Goal: Task Accomplishment & Management: Complete application form

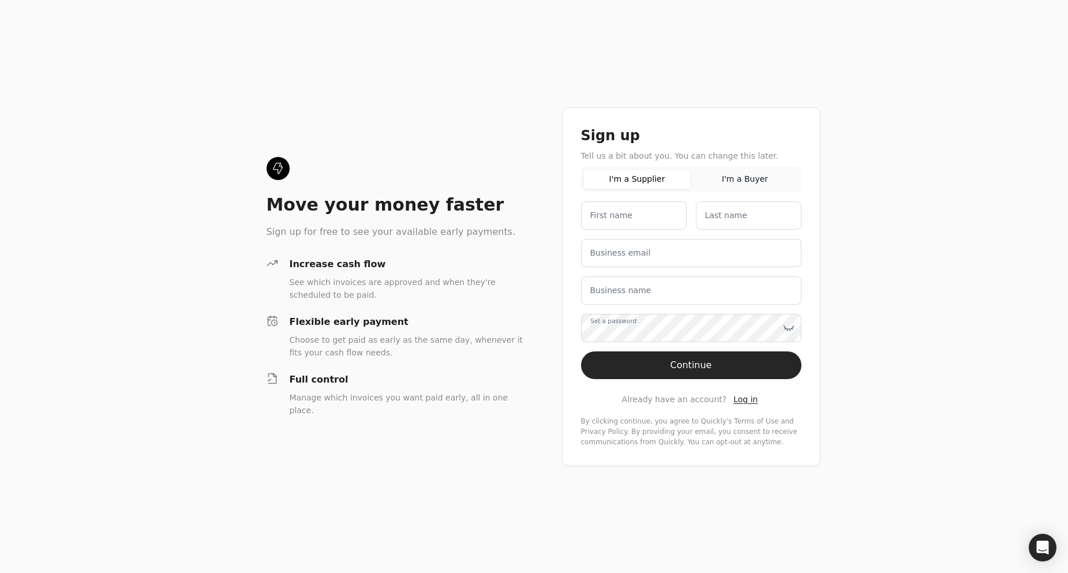
click at [727, 178] on button "I'm a Buyer" at bounding box center [745, 179] width 108 height 20
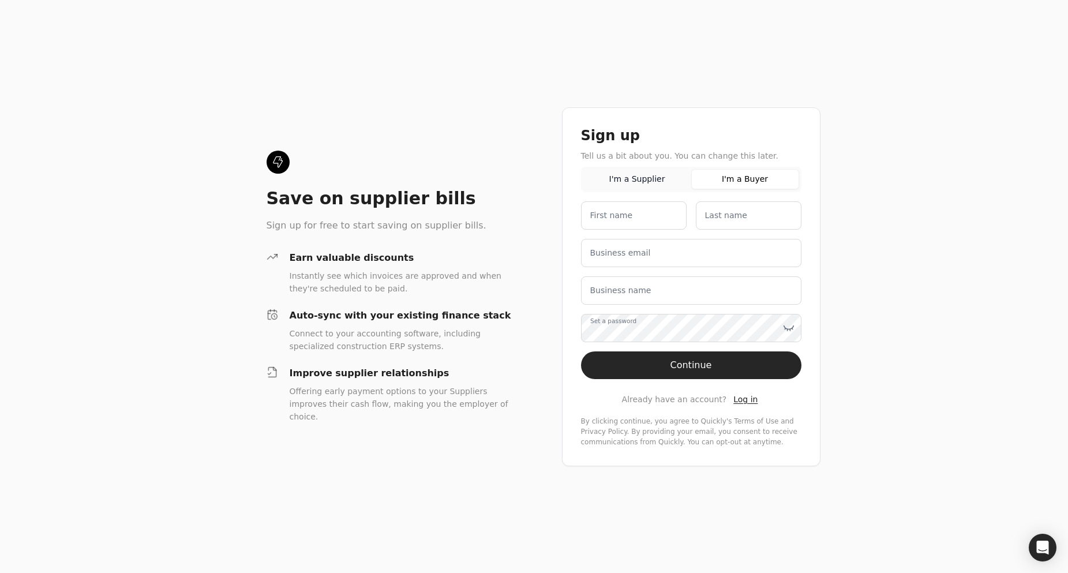
click at [659, 178] on button "I'm a Supplier" at bounding box center [638, 179] width 108 height 20
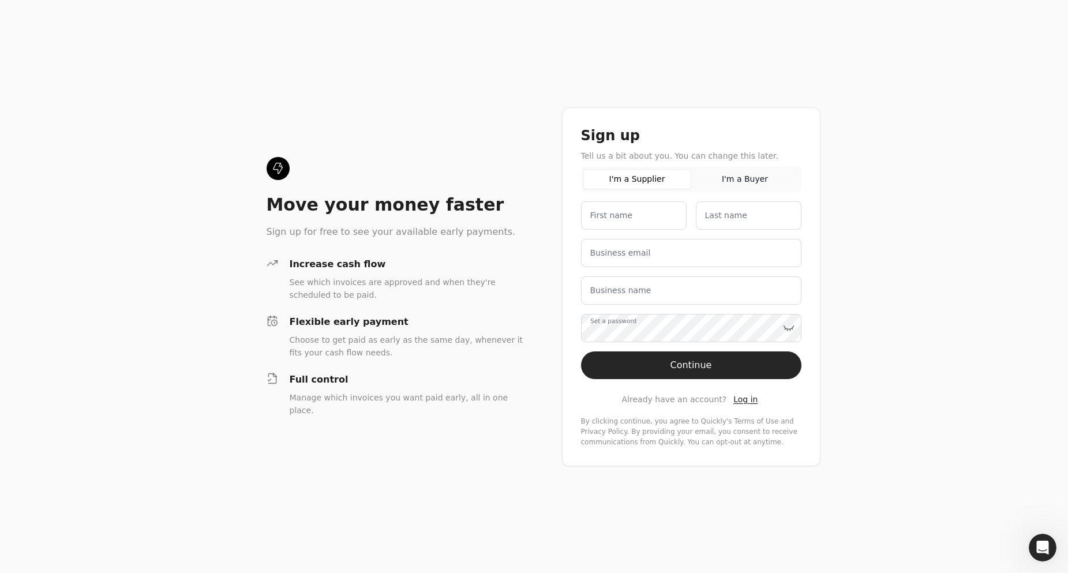
click at [744, 180] on button "I'm a Buyer" at bounding box center [745, 179] width 108 height 20
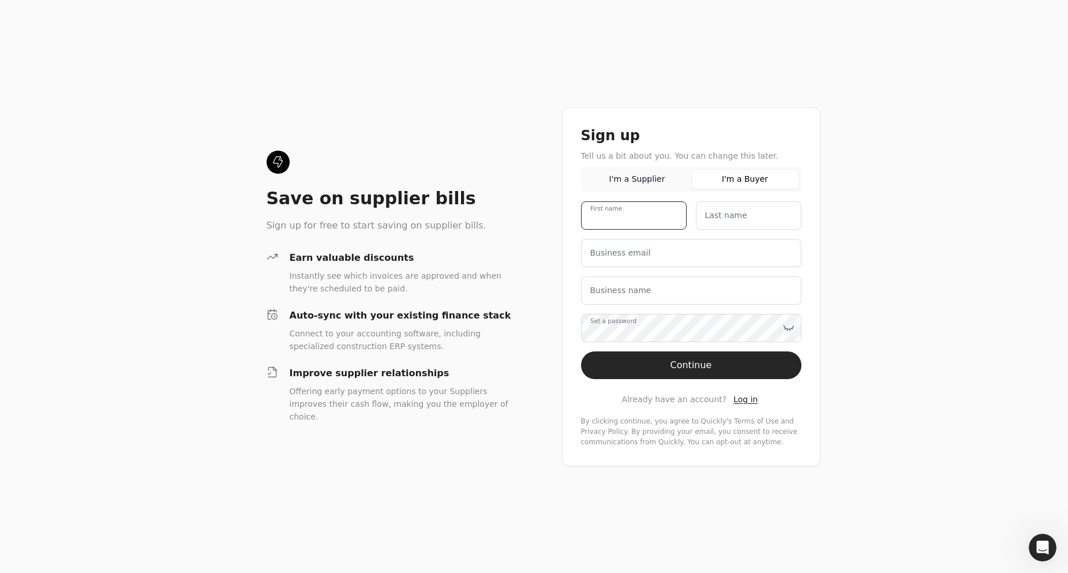
click at [626, 227] on name "First name" at bounding box center [634, 215] width 106 height 28
type name "[PERSON_NAME]"
type email "[EMAIL_ADDRESS][DOMAIN_NAME]"
type name "[PERSON_NAME] TRUCKING"
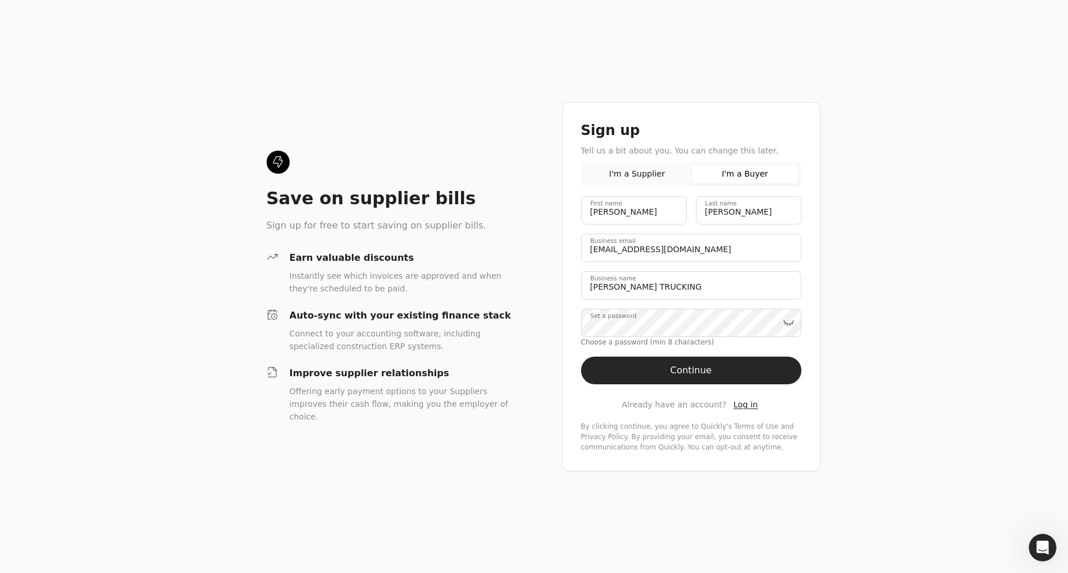
click at [646, 174] on button "I'm a Supplier" at bounding box center [638, 174] width 108 height 20
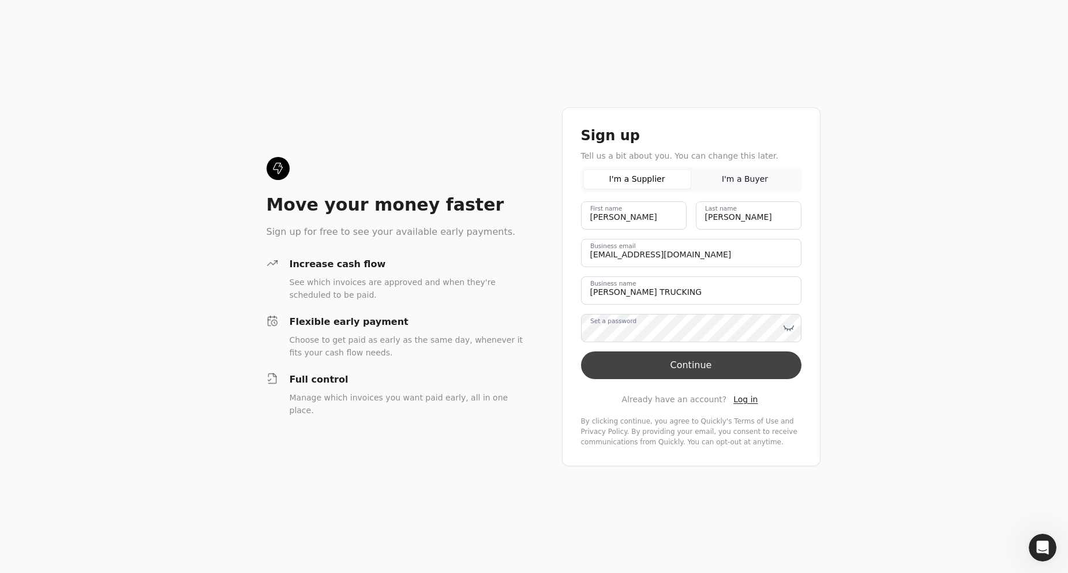
click at [695, 365] on button "Continue" at bounding box center [691, 366] width 220 height 28
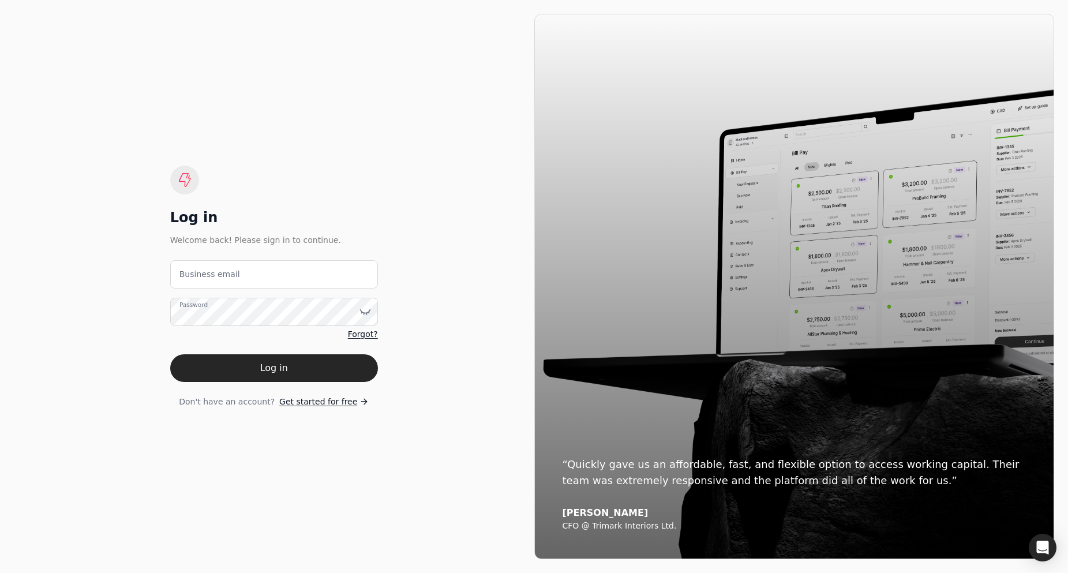
click at [211, 269] on label "Business email" at bounding box center [210, 274] width 61 height 12
click at [211, 269] on email "Business email" at bounding box center [274, 274] width 208 height 28
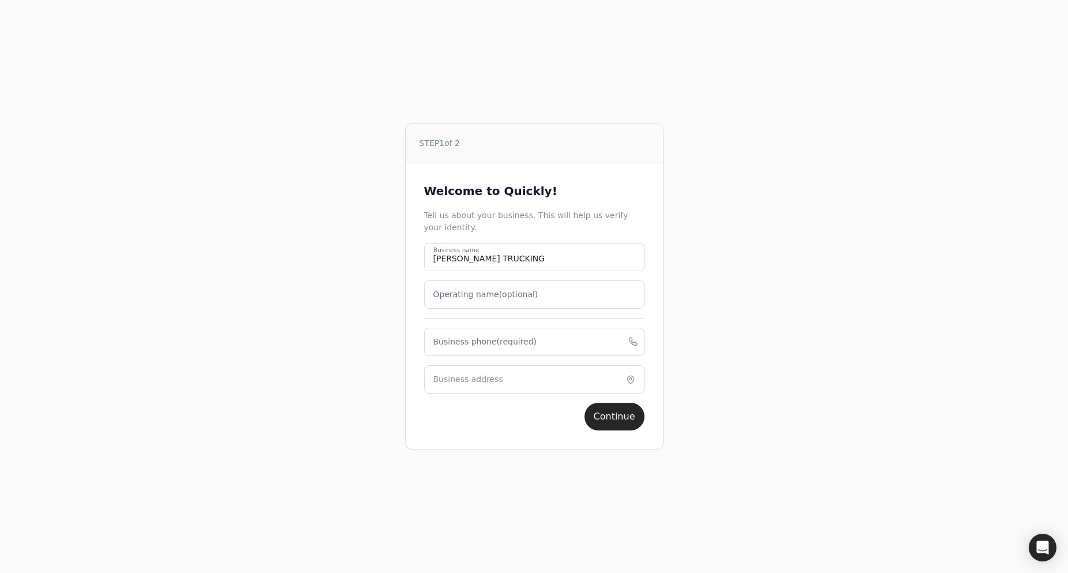
click at [469, 298] on label "Operating name (optional)" at bounding box center [485, 295] width 105 height 12
click at [469, 298] on name "Operating name (optional)" at bounding box center [534, 295] width 220 height 28
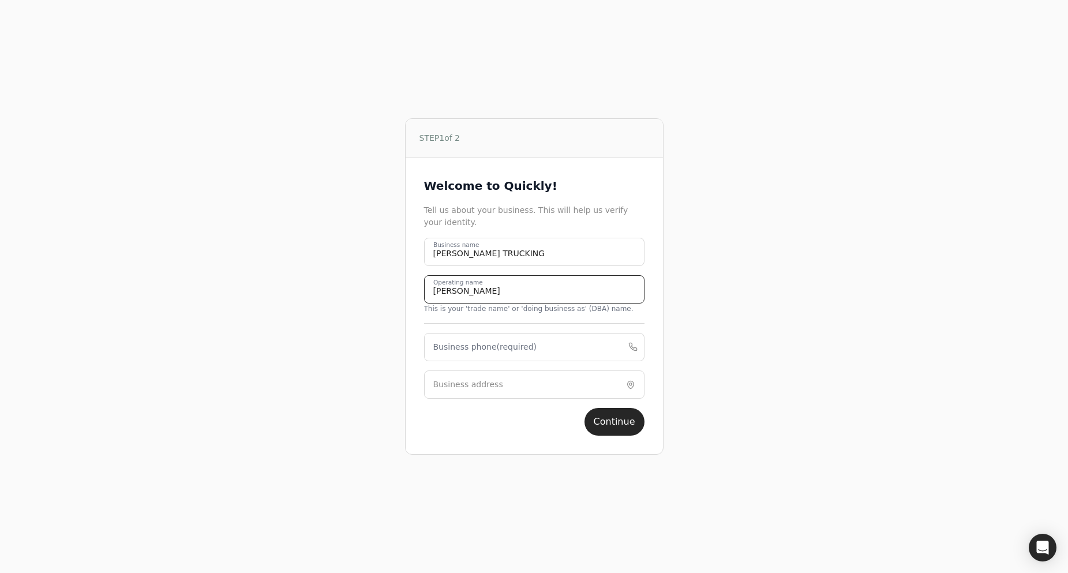
type name "Lisabeth Trucking"
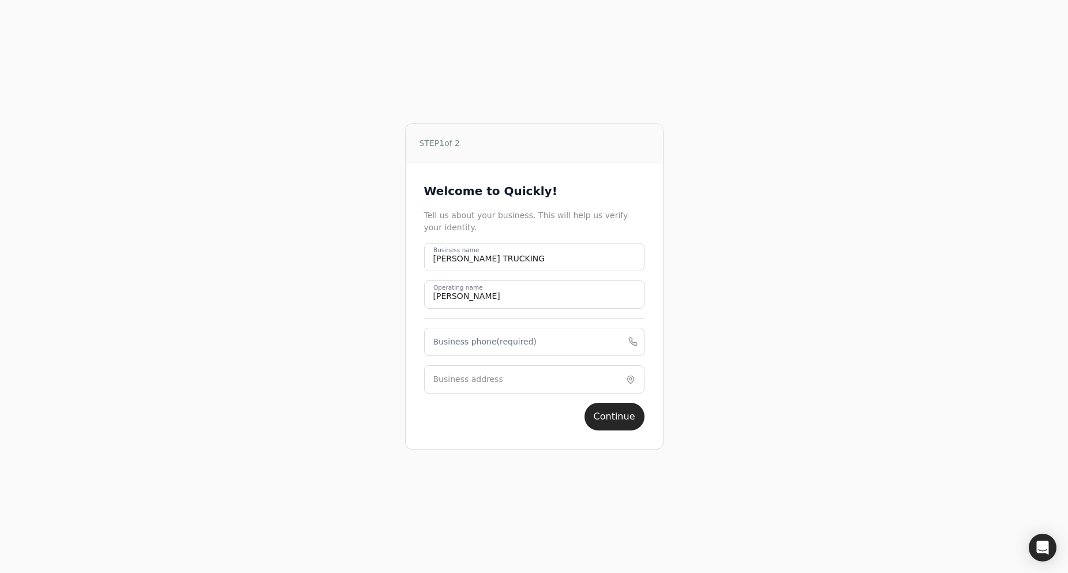
click at [465, 343] on label "Business phone (required)" at bounding box center [485, 342] width 104 height 12
click at [465, 343] on phone "Business phone (required)" at bounding box center [534, 342] width 220 height 28
type phone "2262351836"
type input "679 Norfolk County Road 28"
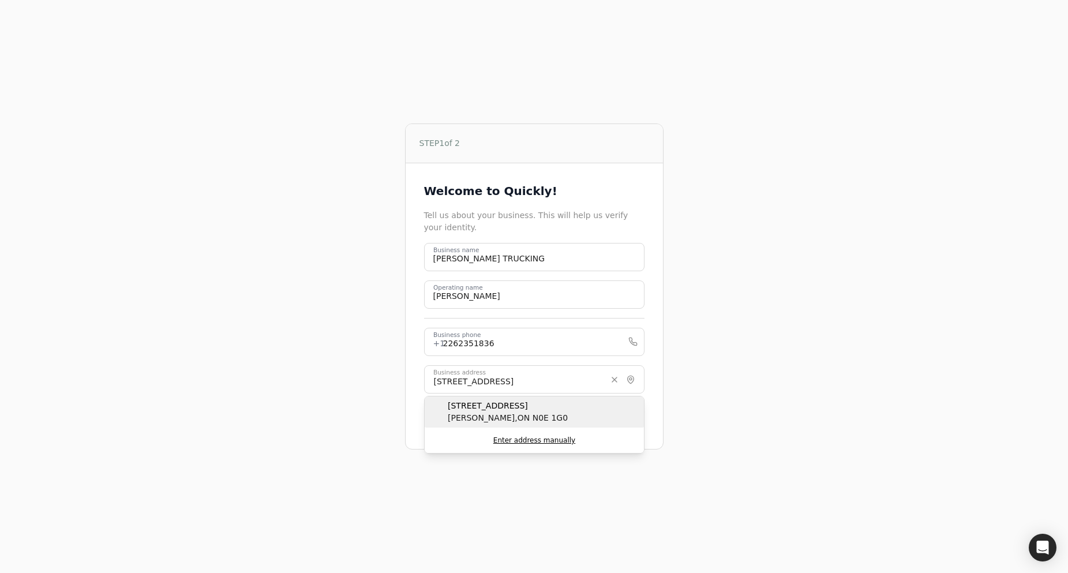
click at [508, 400] on span "679 Norfolk County Road 28" at bounding box center [508, 406] width 120 height 12
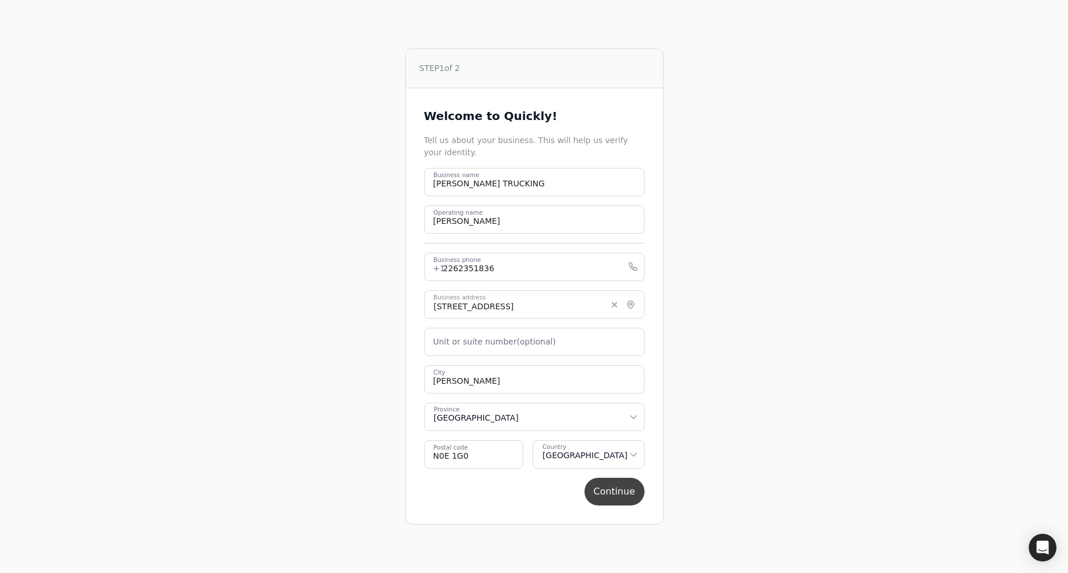
click at [614, 489] on button "Continue" at bounding box center [615, 492] width 60 height 28
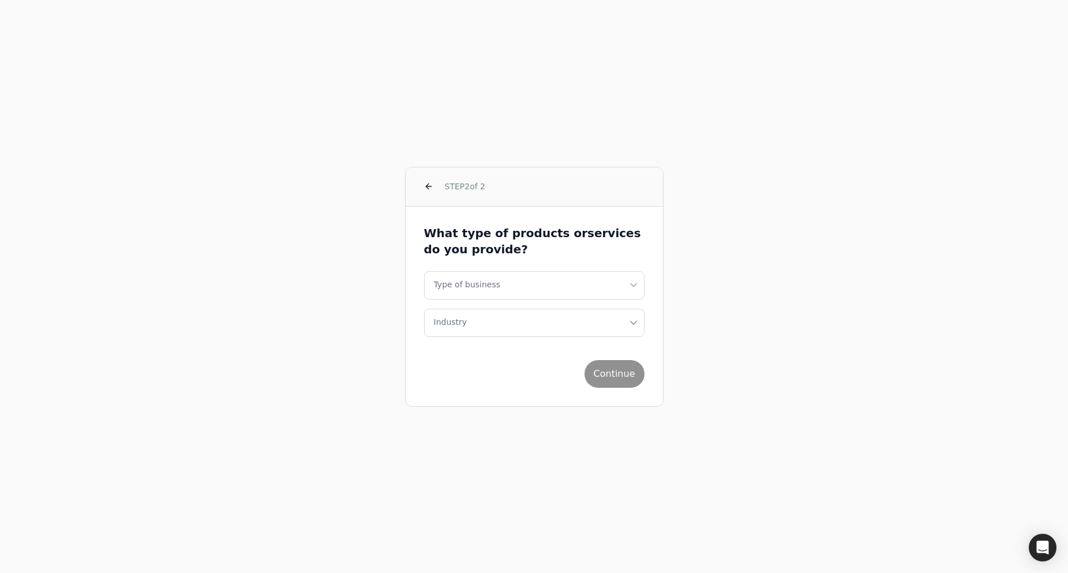
click at [466, 285] on html "STEP 2 of 2 What type of products or services do you provide? Type of business …" at bounding box center [534, 286] width 1068 height 573
select select "corporation"
click at [463, 332] on button "Industry" at bounding box center [534, 323] width 220 height 28
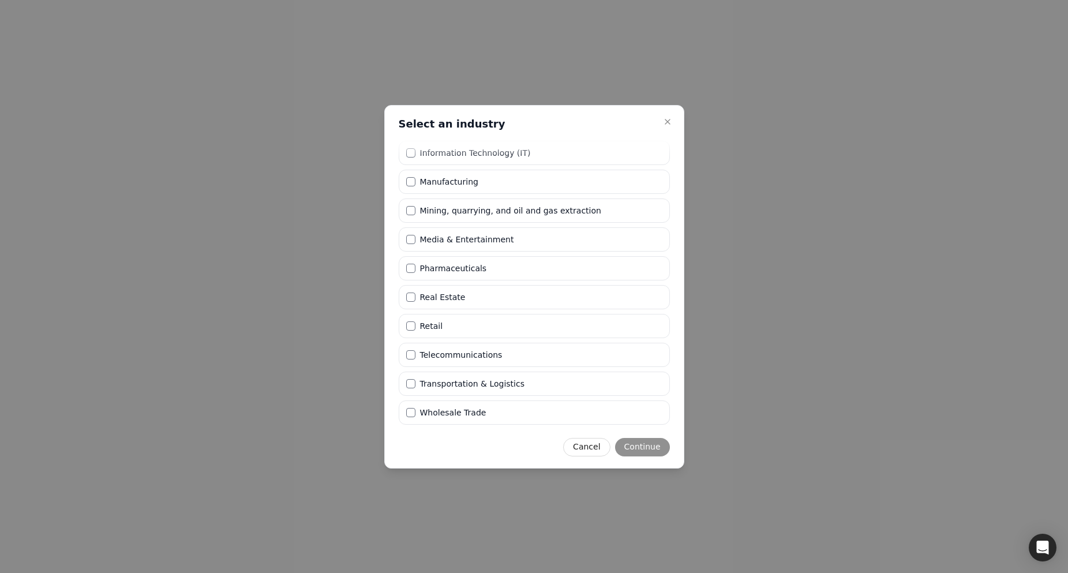
scroll to position [284, 0]
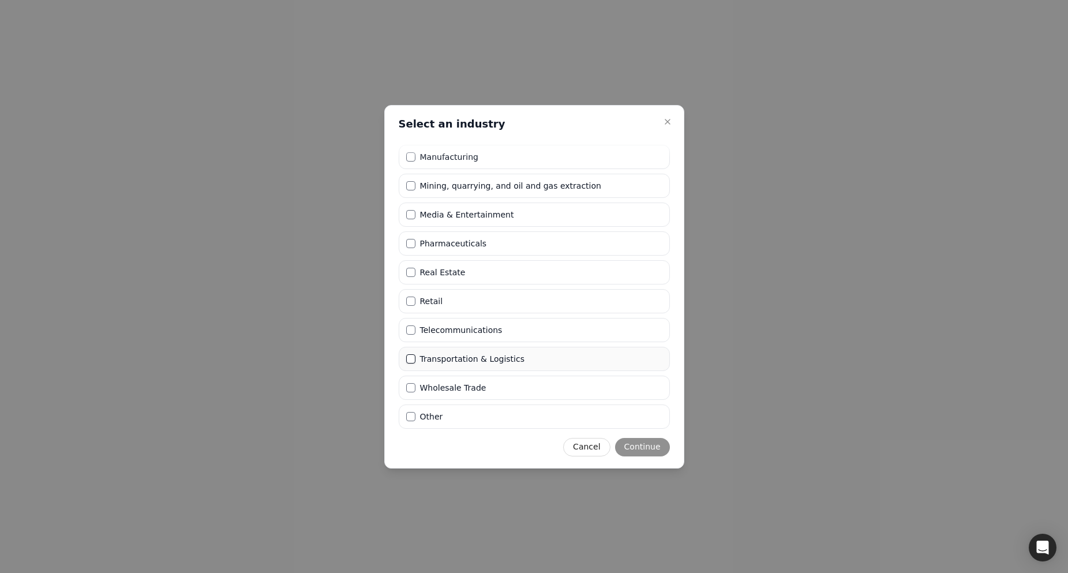
click at [412, 358] on Logistics "Transportation & Logistics" at bounding box center [410, 358] width 9 height 9
click at [648, 446] on button "Continue" at bounding box center [642, 447] width 55 height 18
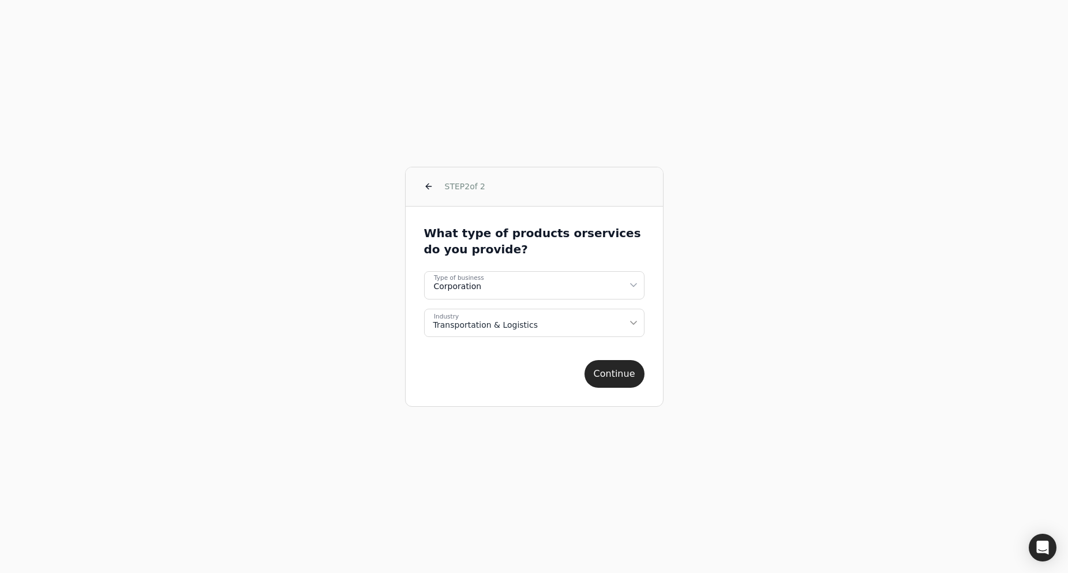
click at [609, 371] on button "Continue" at bounding box center [615, 374] width 60 height 28
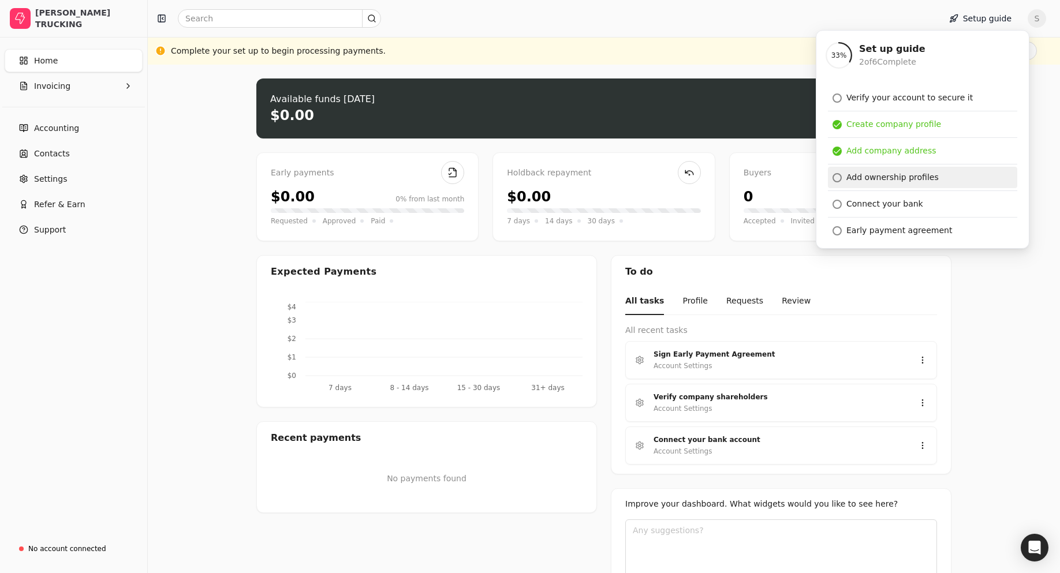
click at [883, 177] on div "Add ownership profiles" at bounding box center [892, 177] width 92 height 12
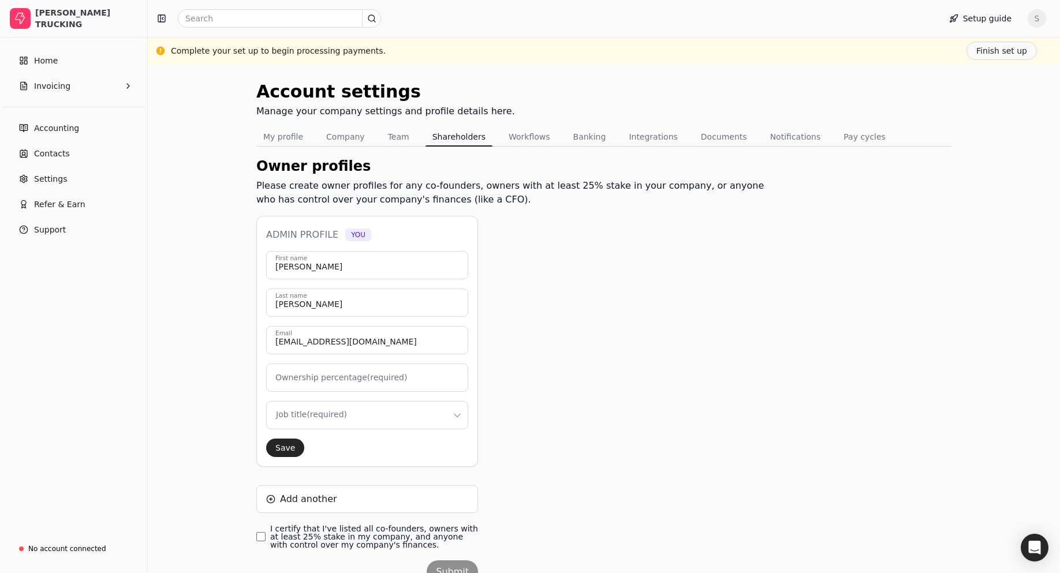
click at [333, 379] on label "Ownership percentage (required)" at bounding box center [341, 378] width 132 height 12
click at [333, 379] on input "Ownership percentage (required)" at bounding box center [367, 378] width 202 height 28
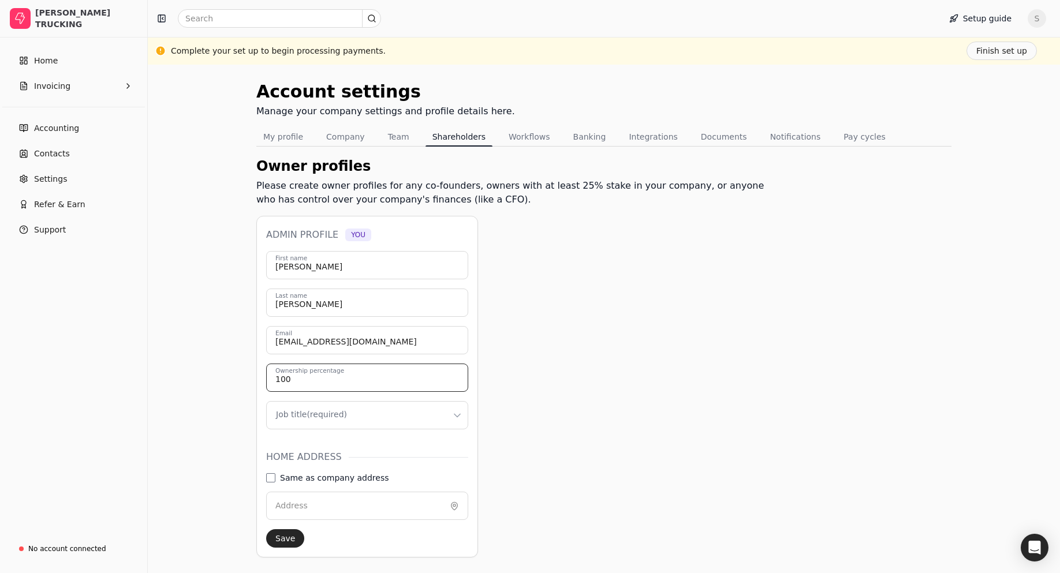
type input "100"
click at [324, 412] on html "LISABETH TRUCKING Home Invoicing Accounting Contacts Settings Refer & Earn Supp…" at bounding box center [530, 358] width 1060 height 716
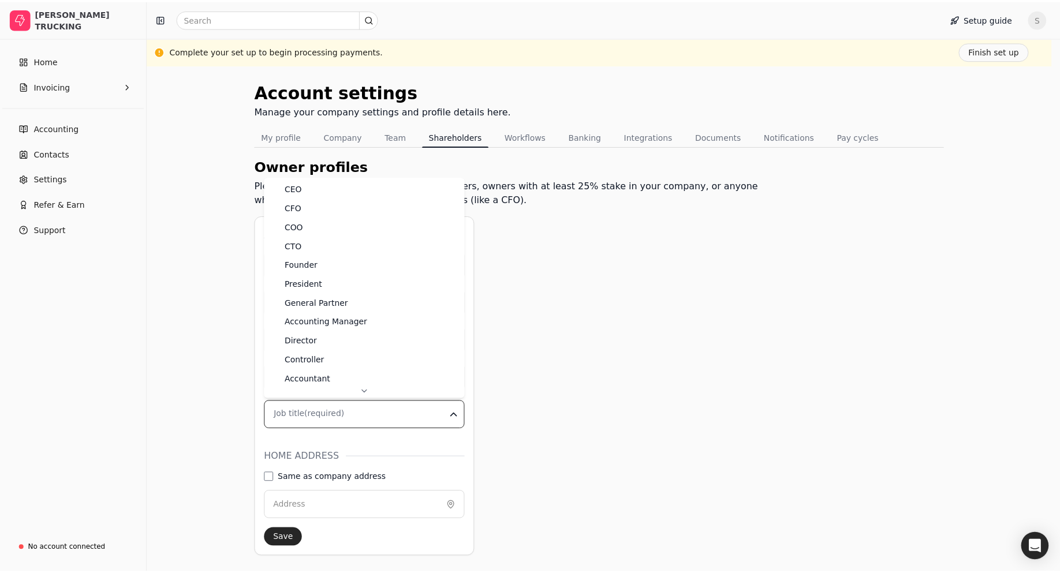
scroll to position [57, 0]
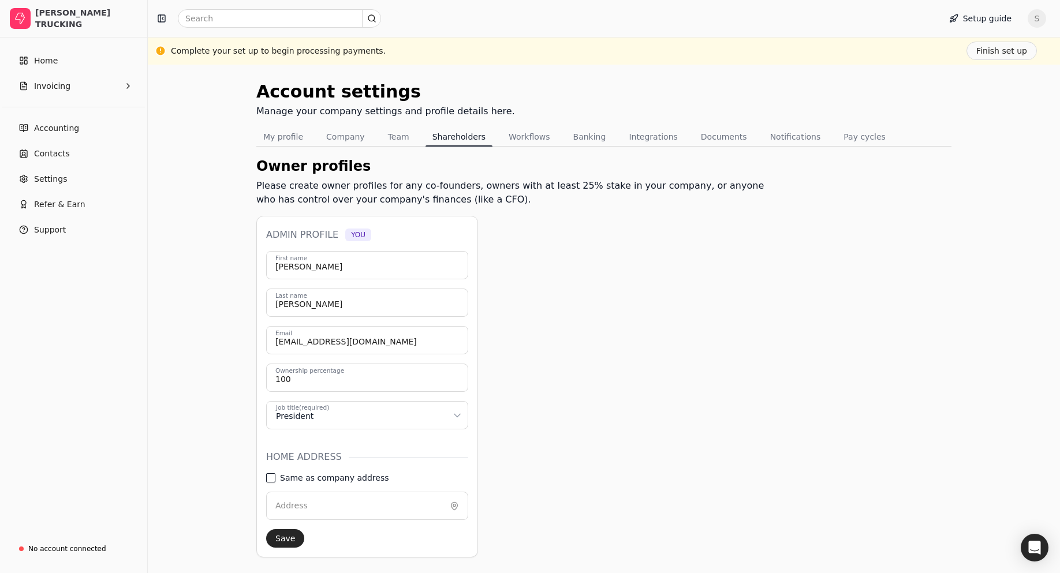
click at [271, 476] on address "Same as company address" at bounding box center [270, 477] width 9 height 9
type input "679 Norfolk County Road 28"
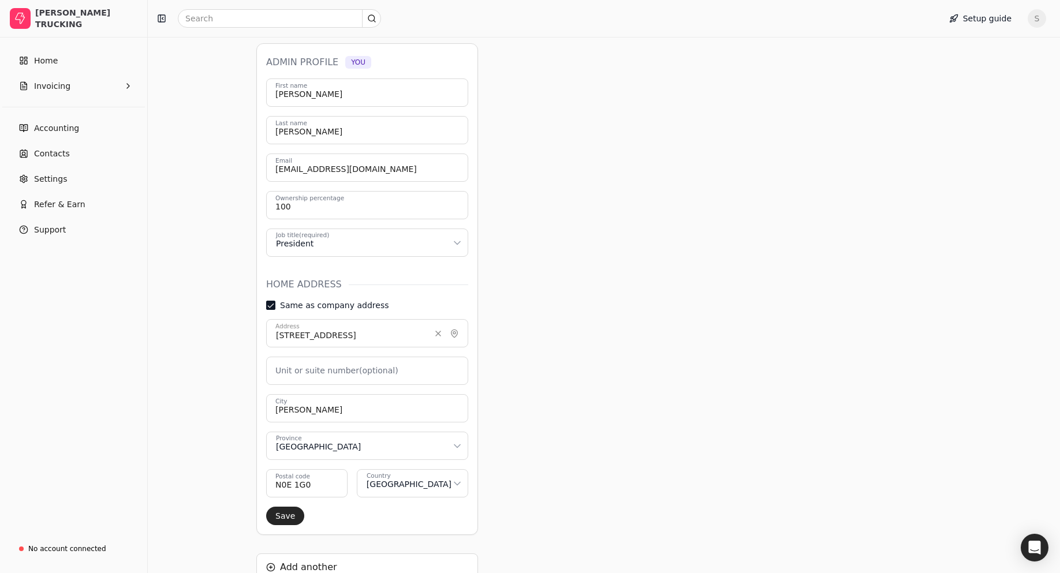
scroll to position [173, 0]
click at [285, 515] on button "Save" at bounding box center [285, 515] width 38 height 18
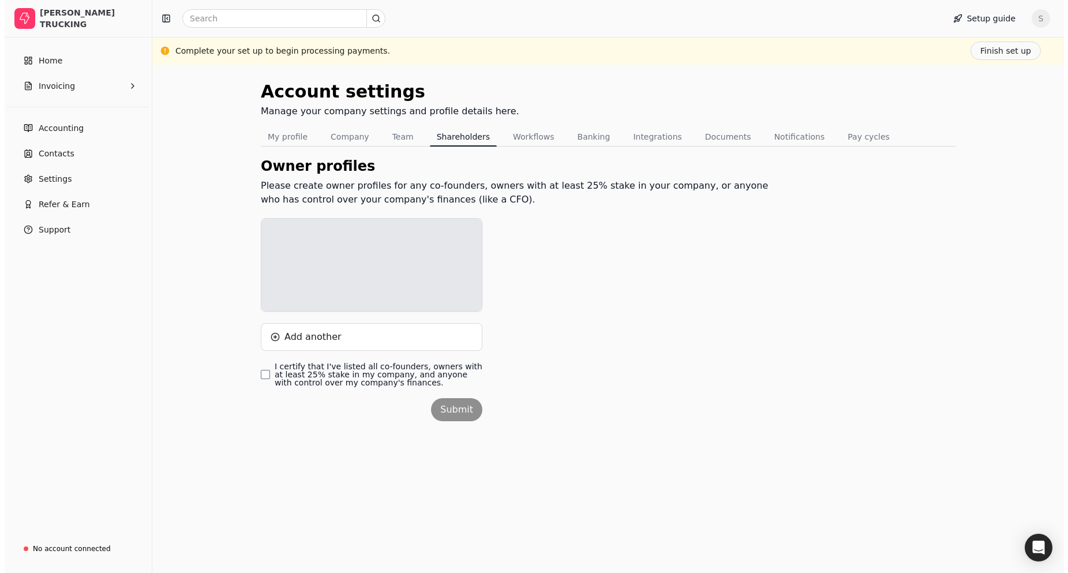
scroll to position [0, 0]
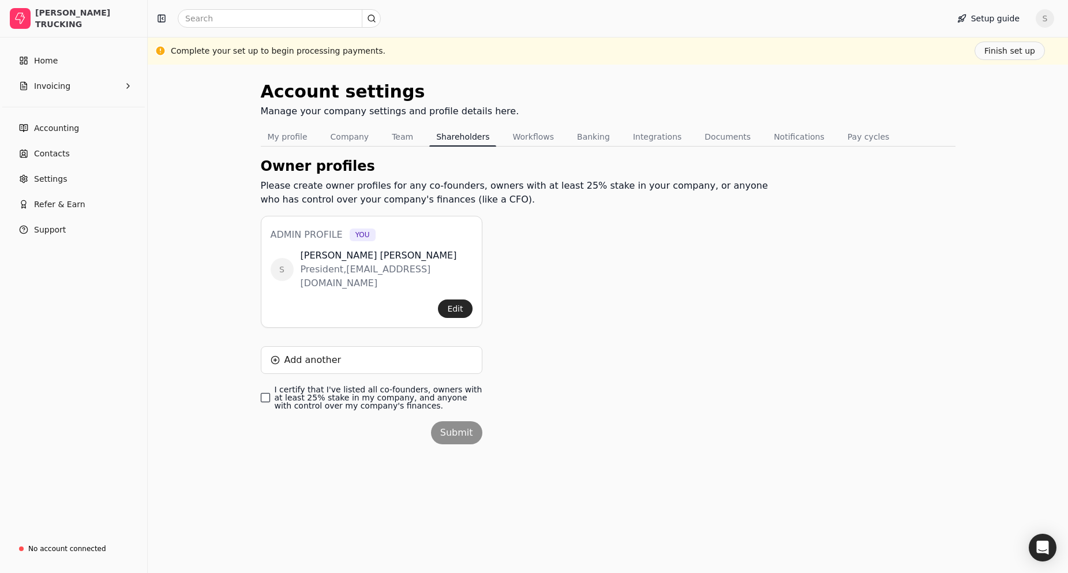
click at [264, 393] on finances\ "I certify that I've listed all co-founders, owners with at least 25% stake in m…" at bounding box center [265, 397] width 9 height 9
click at [453, 421] on button "Submit" at bounding box center [456, 432] width 51 height 23
click at [1002, 55] on button "Finish set up" at bounding box center [1010, 51] width 70 height 18
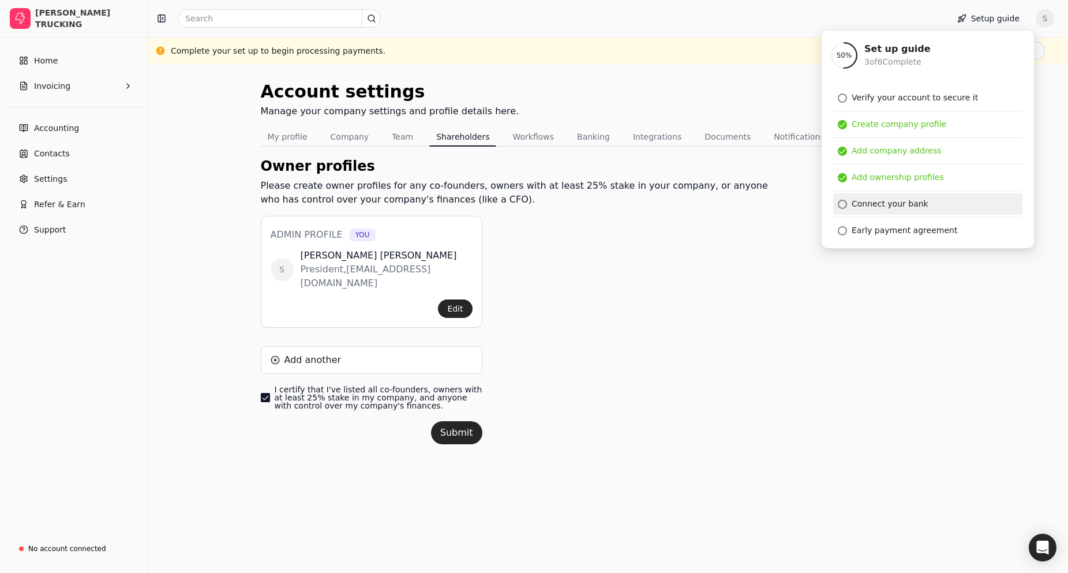
click at [861, 204] on div "Connect your bank" at bounding box center [890, 204] width 77 height 12
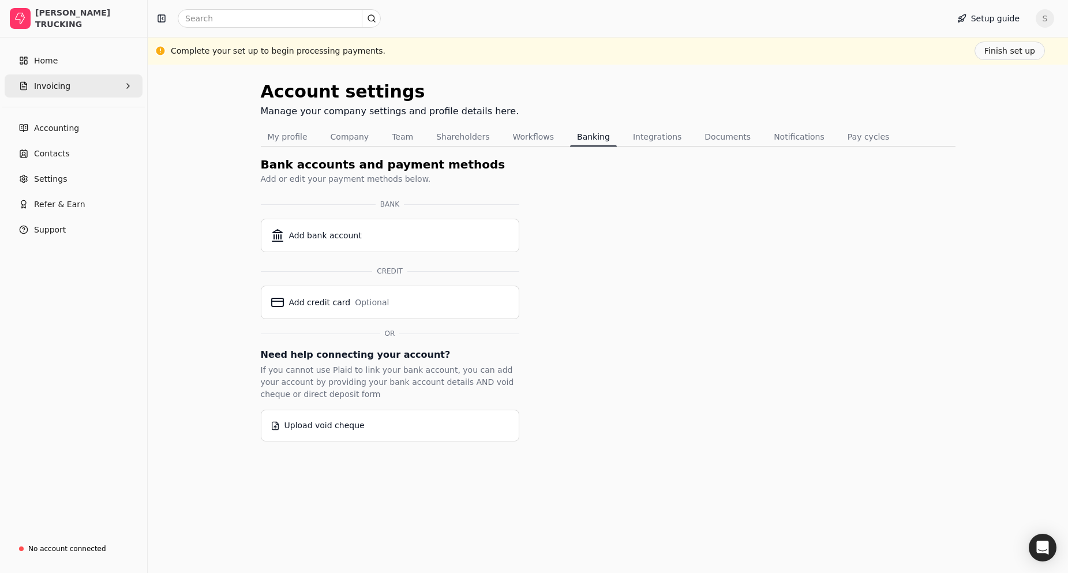
click at [49, 84] on span "Invoicing" at bounding box center [52, 86] width 36 height 12
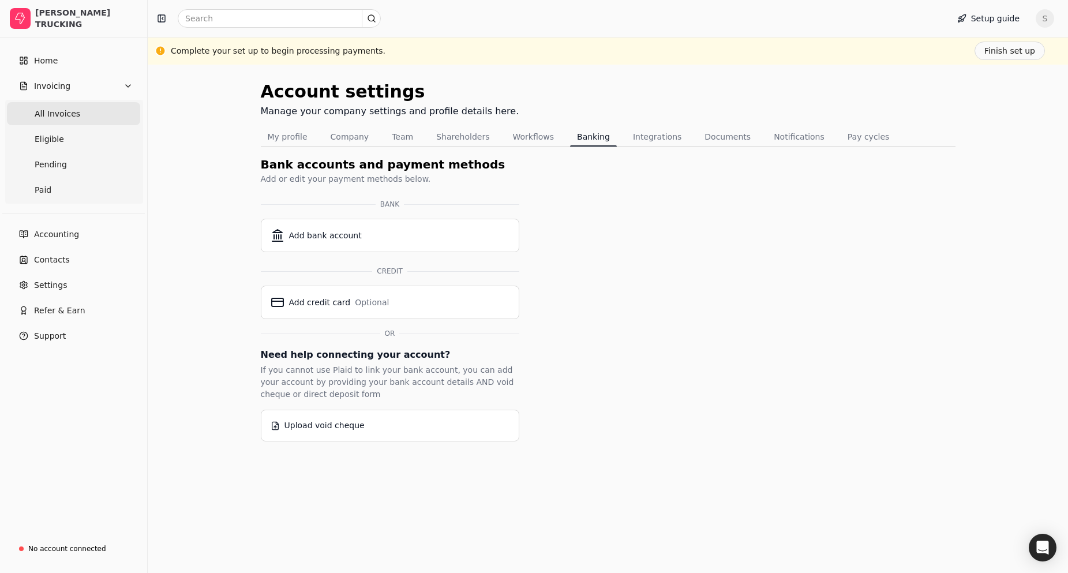
click at [54, 114] on span "All Invoices" at bounding box center [58, 114] width 46 height 12
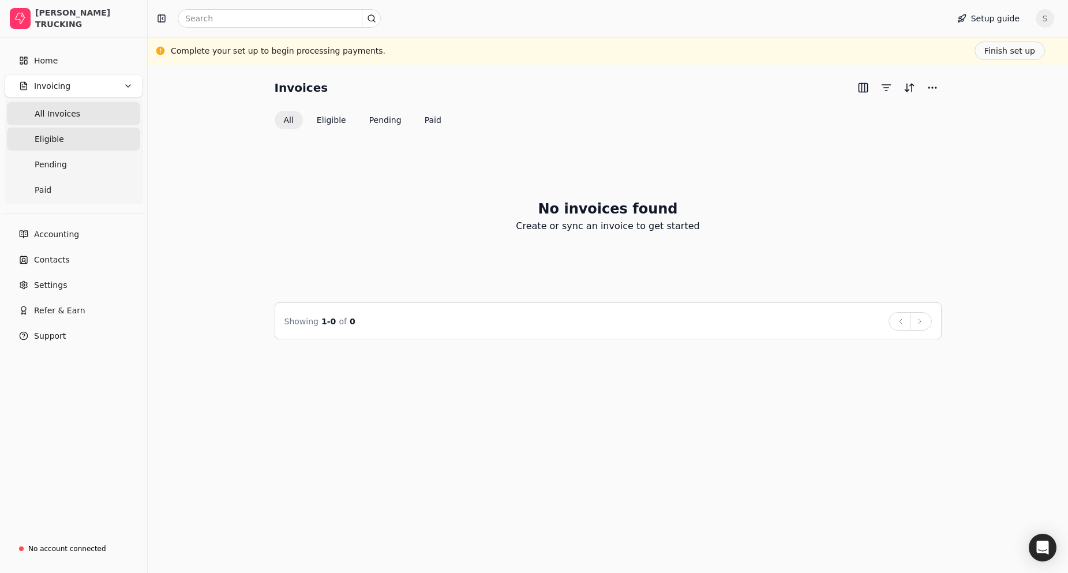
click at [45, 141] on span "Eligible" at bounding box center [49, 139] width 29 height 12
click at [1010, 55] on button "Finish set up" at bounding box center [1010, 51] width 70 height 18
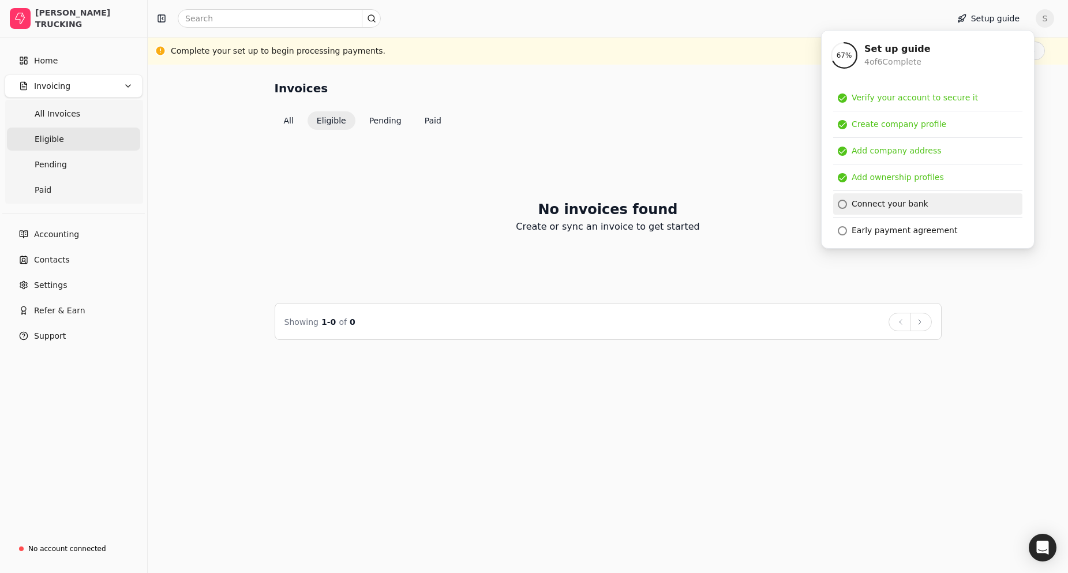
click at [873, 204] on div "Connect your bank" at bounding box center [890, 204] width 77 height 12
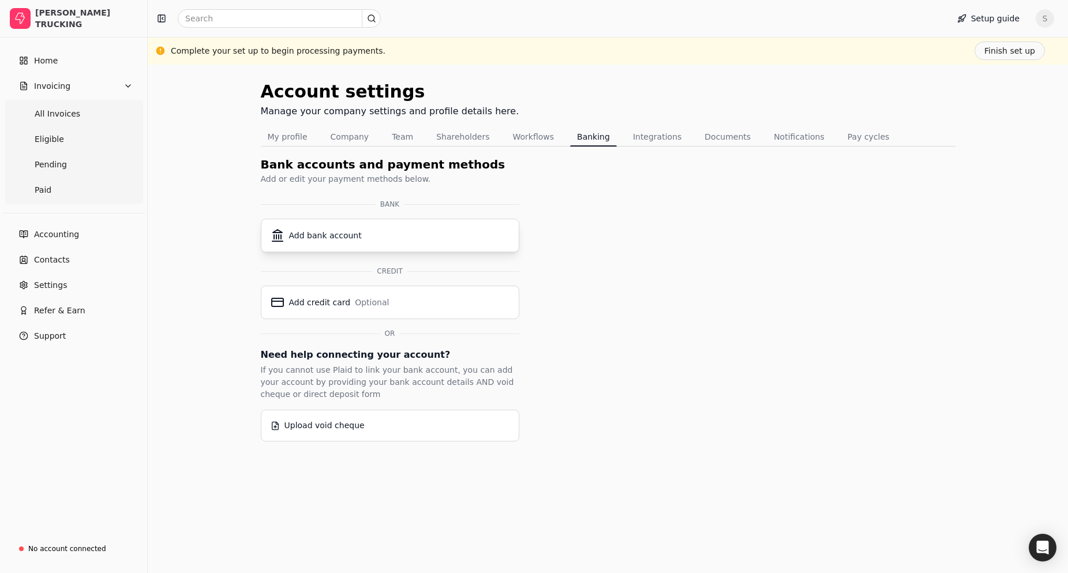
click at [319, 241] on div "Add bank account" at bounding box center [325, 236] width 73 height 12
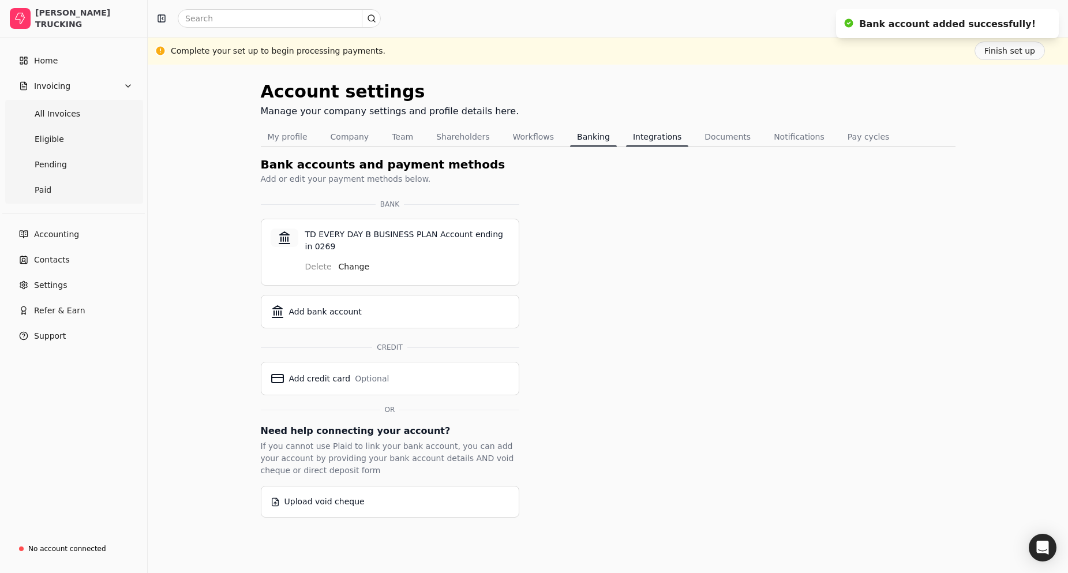
click at [635, 140] on button "Integrations" at bounding box center [657, 137] width 62 height 18
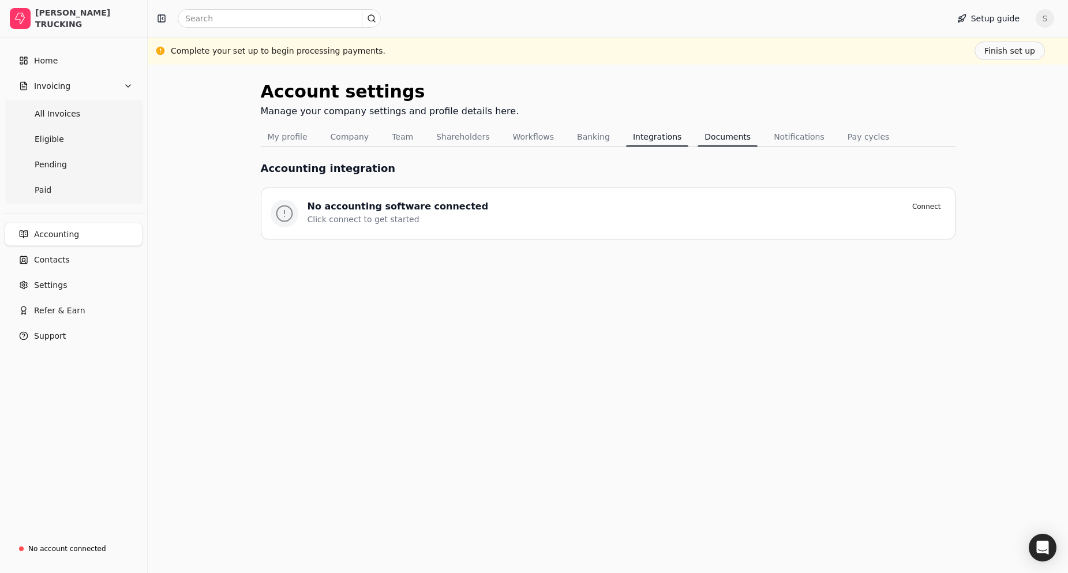
click at [698, 139] on button "Documents" at bounding box center [728, 137] width 60 height 18
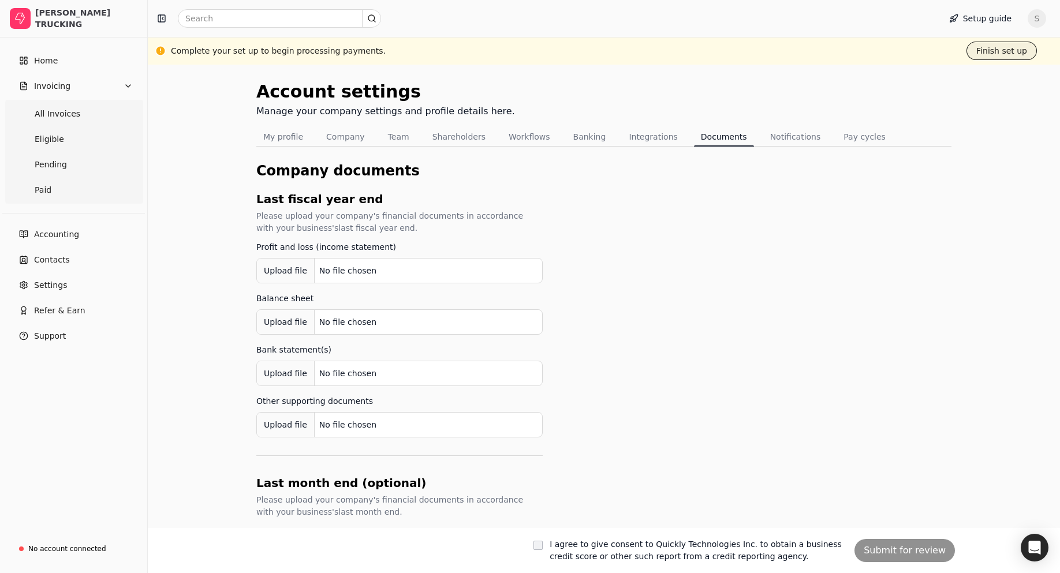
click at [1001, 53] on button "Finish set up" at bounding box center [1001, 51] width 70 height 18
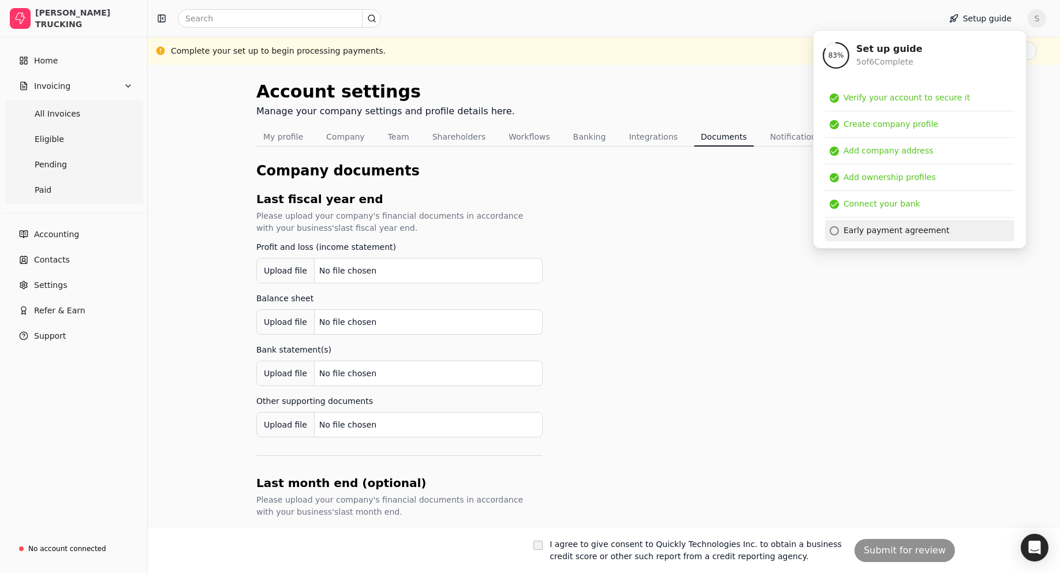
click at [861, 231] on div "Early payment agreement" at bounding box center [896, 231] width 106 height 12
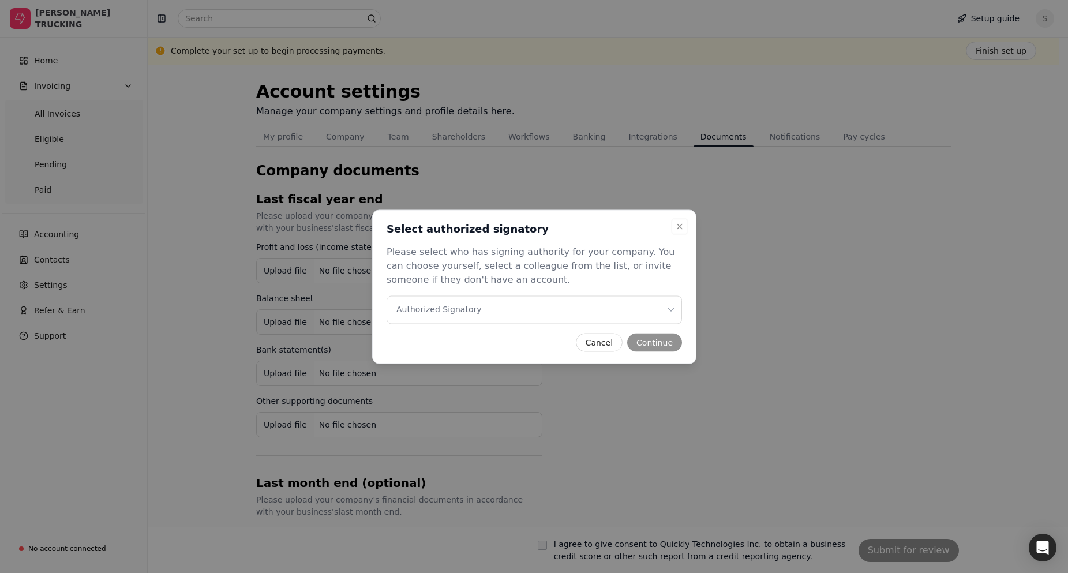
click at [477, 308] on Signatory "Authorized Signatory" at bounding box center [535, 310] width 296 height 28
click at [664, 342] on button "Continue" at bounding box center [654, 342] width 55 height 18
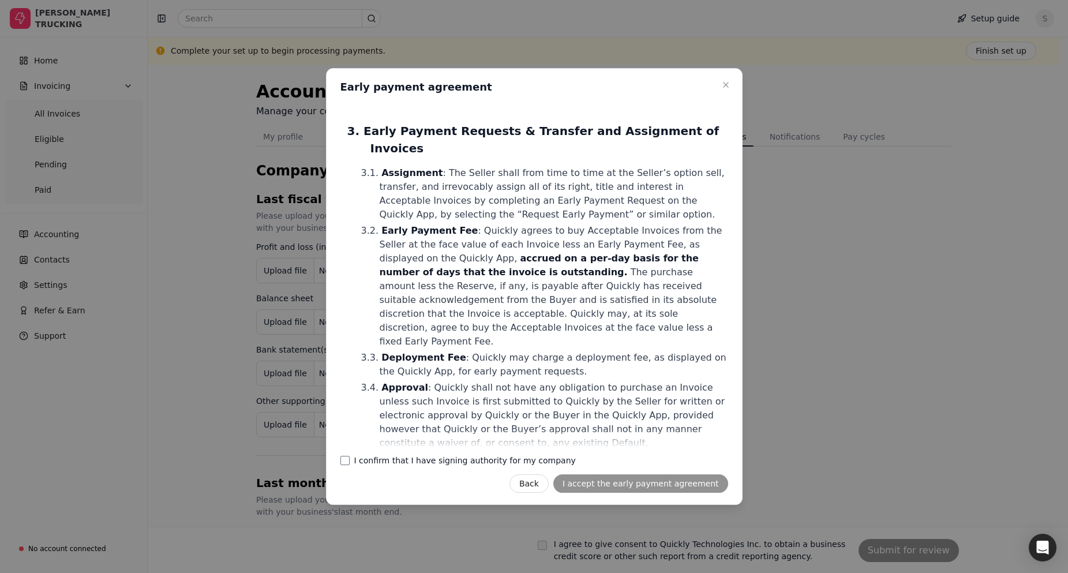
scroll to position [404, 0]
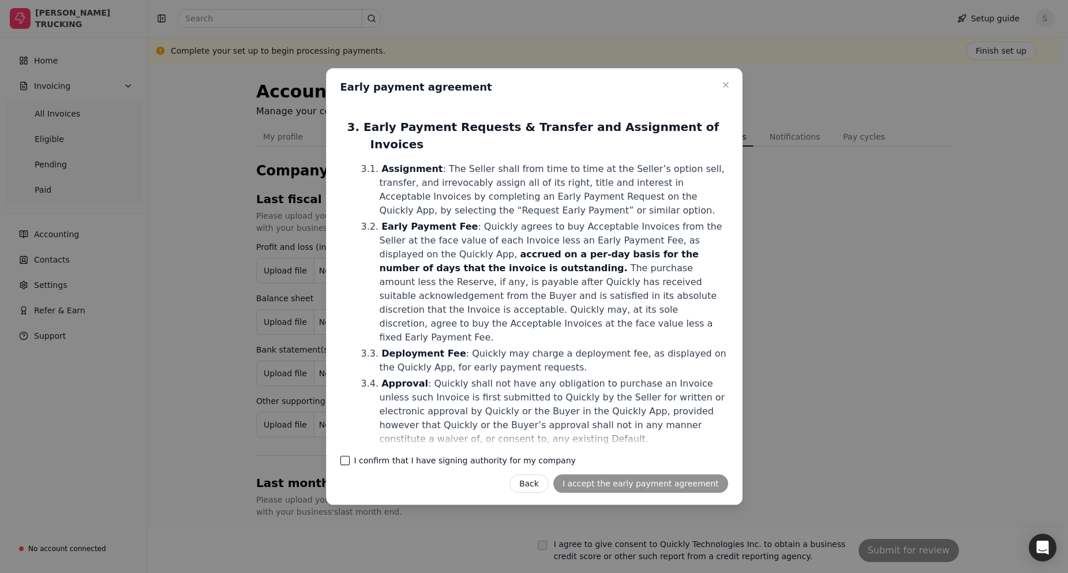
click at [346, 461] on company "I confirm that I have signing authority for my company" at bounding box center [345, 460] width 9 height 9
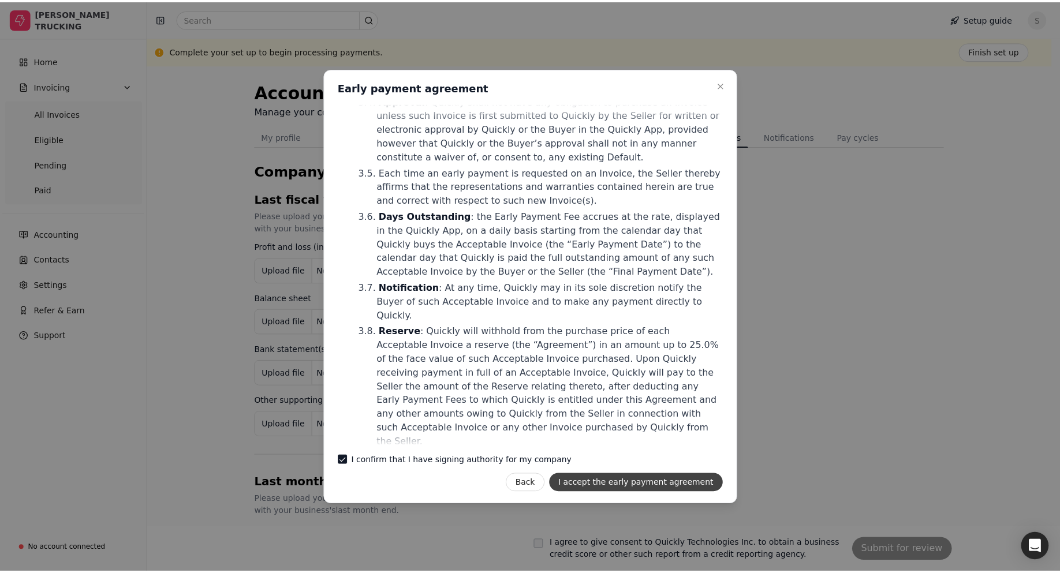
scroll to position [693, 0]
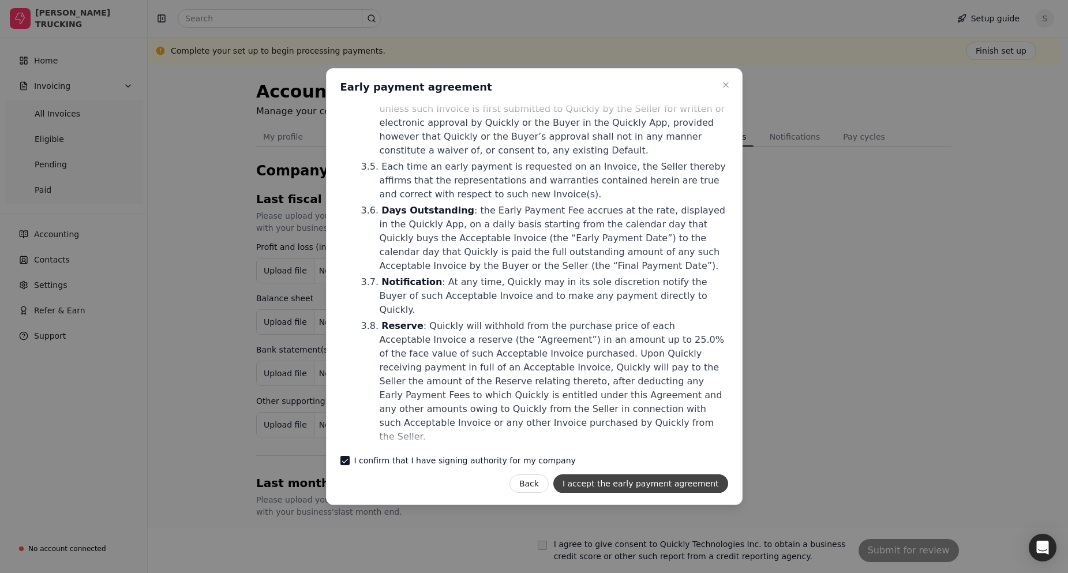
click at [643, 484] on button "I accept the early payment agreement" at bounding box center [641, 483] width 175 height 18
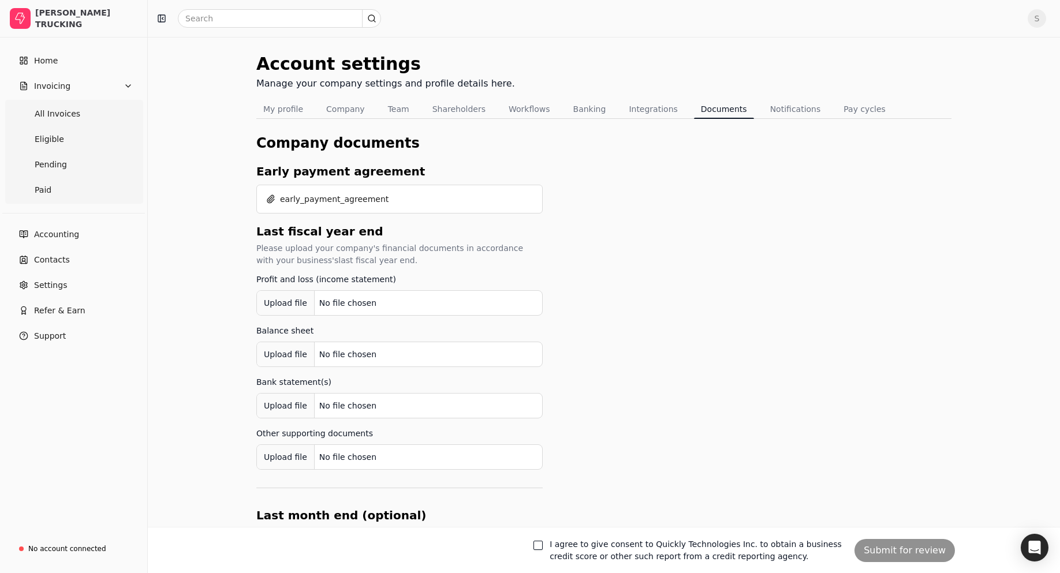
click at [541, 545] on button "I agree to give consent to Quickly Technologies Inc. to obtain a business credi…" at bounding box center [537, 545] width 9 height 9
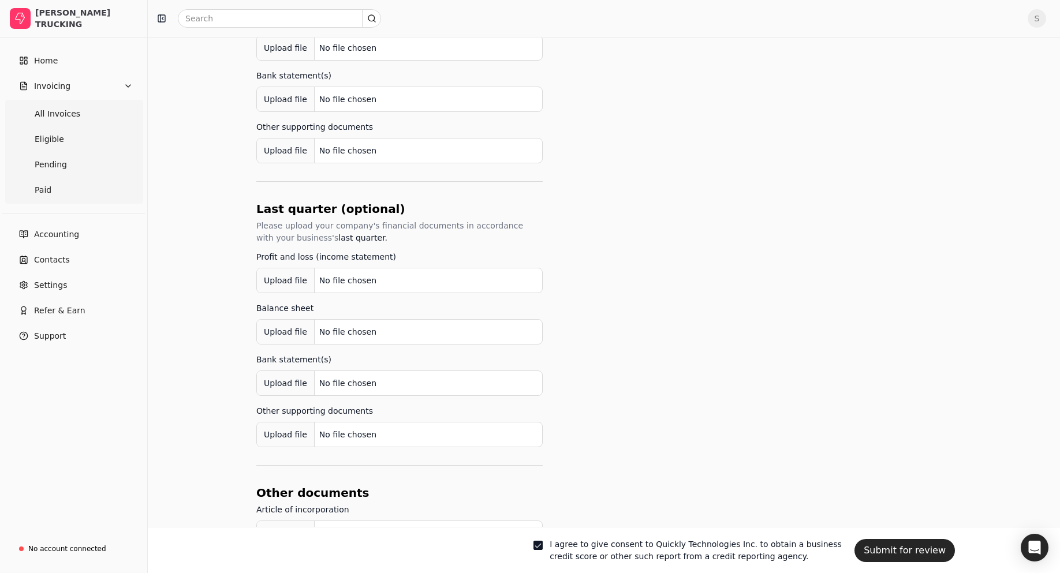
scroll to position [623, 0]
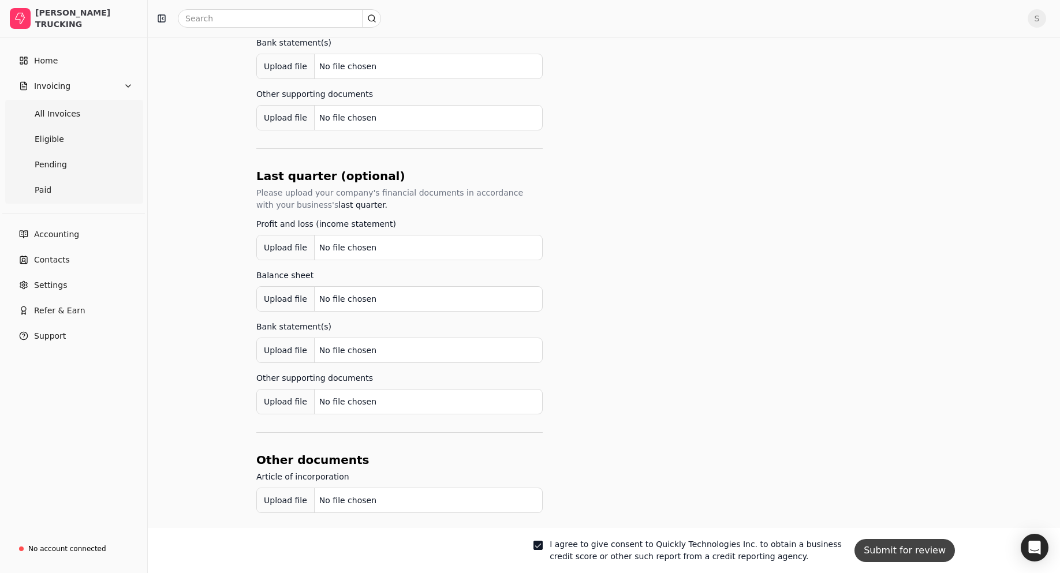
click at [887, 556] on button "Submit for review" at bounding box center [904, 550] width 100 height 23
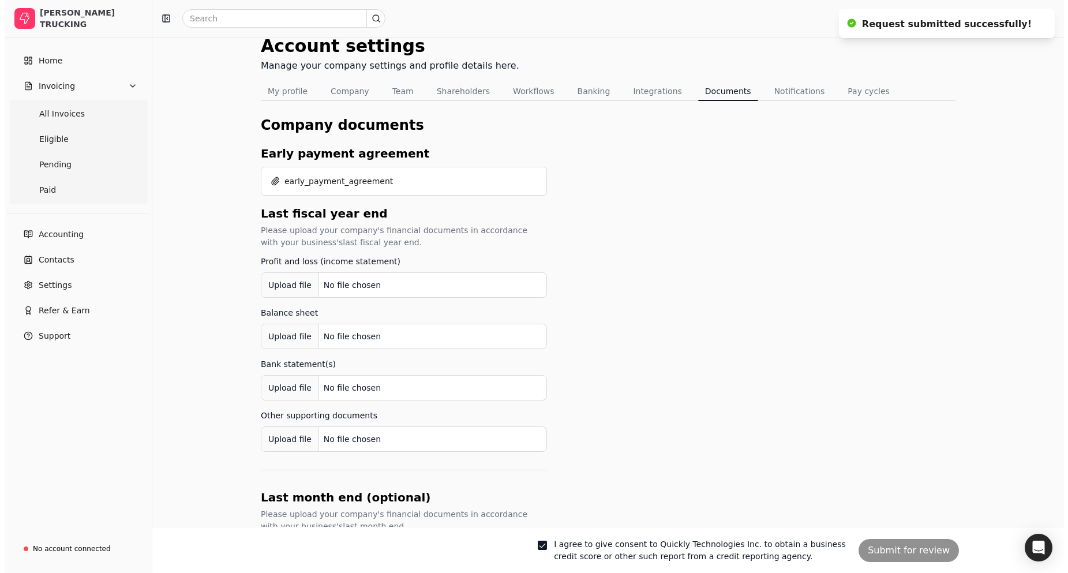
scroll to position [0, 0]
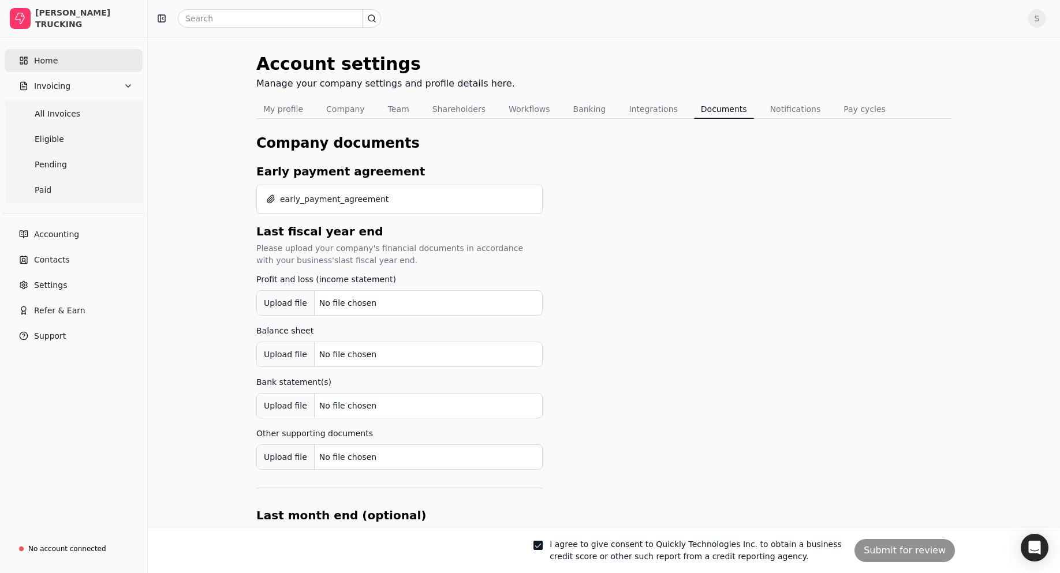
click at [45, 59] on span "Home" at bounding box center [46, 61] width 24 height 12
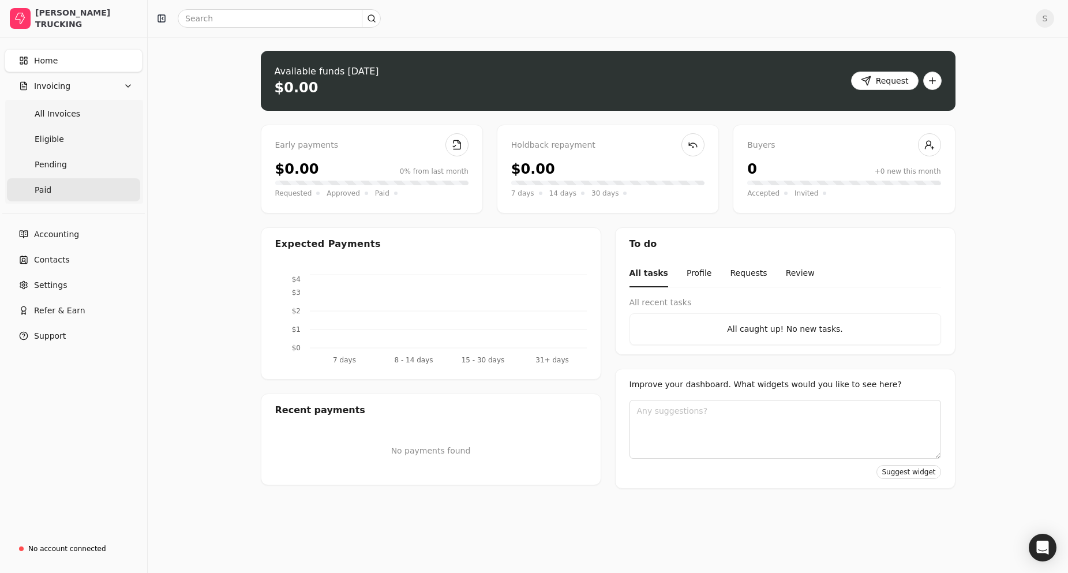
click at [48, 190] on span "Paid" at bounding box center [43, 190] width 17 height 12
